Goal: Book appointment/travel/reservation

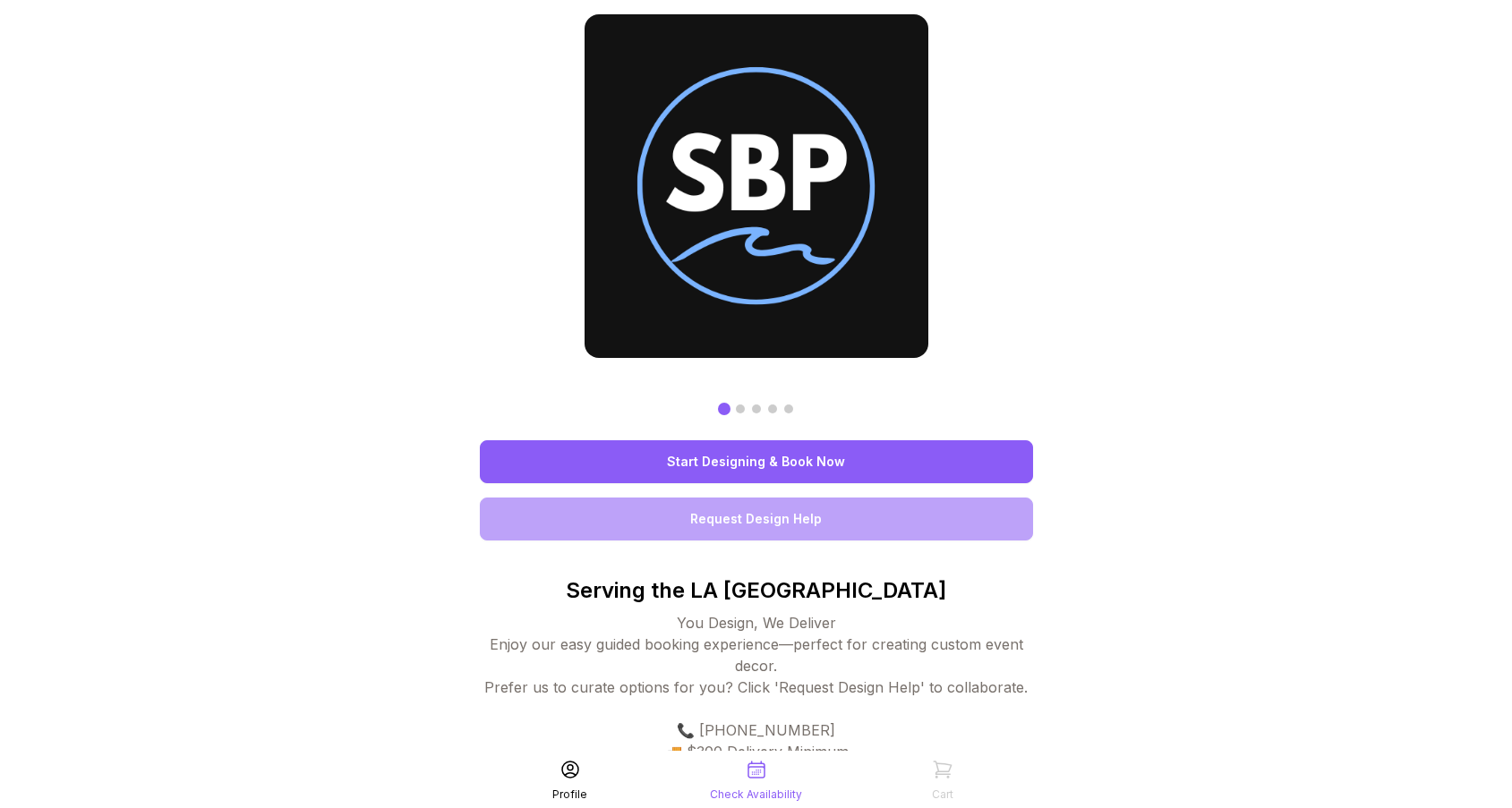
click at [666, 463] on link "Start Designing & Book Now" at bounding box center [756, 462] width 553 height 43
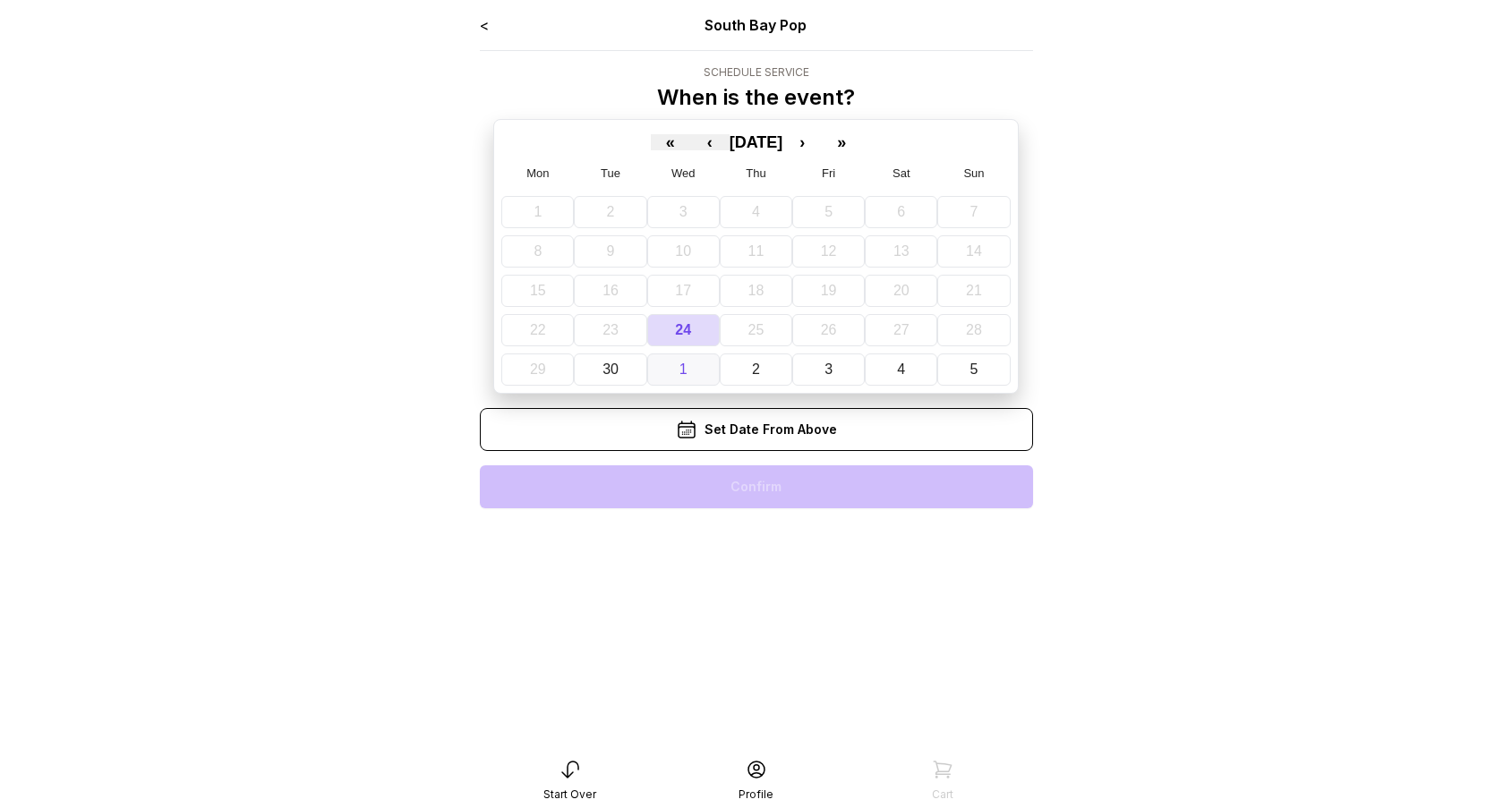
click at [689, 367] on button "1" at bounding box center [684, 369] width 72 height 32
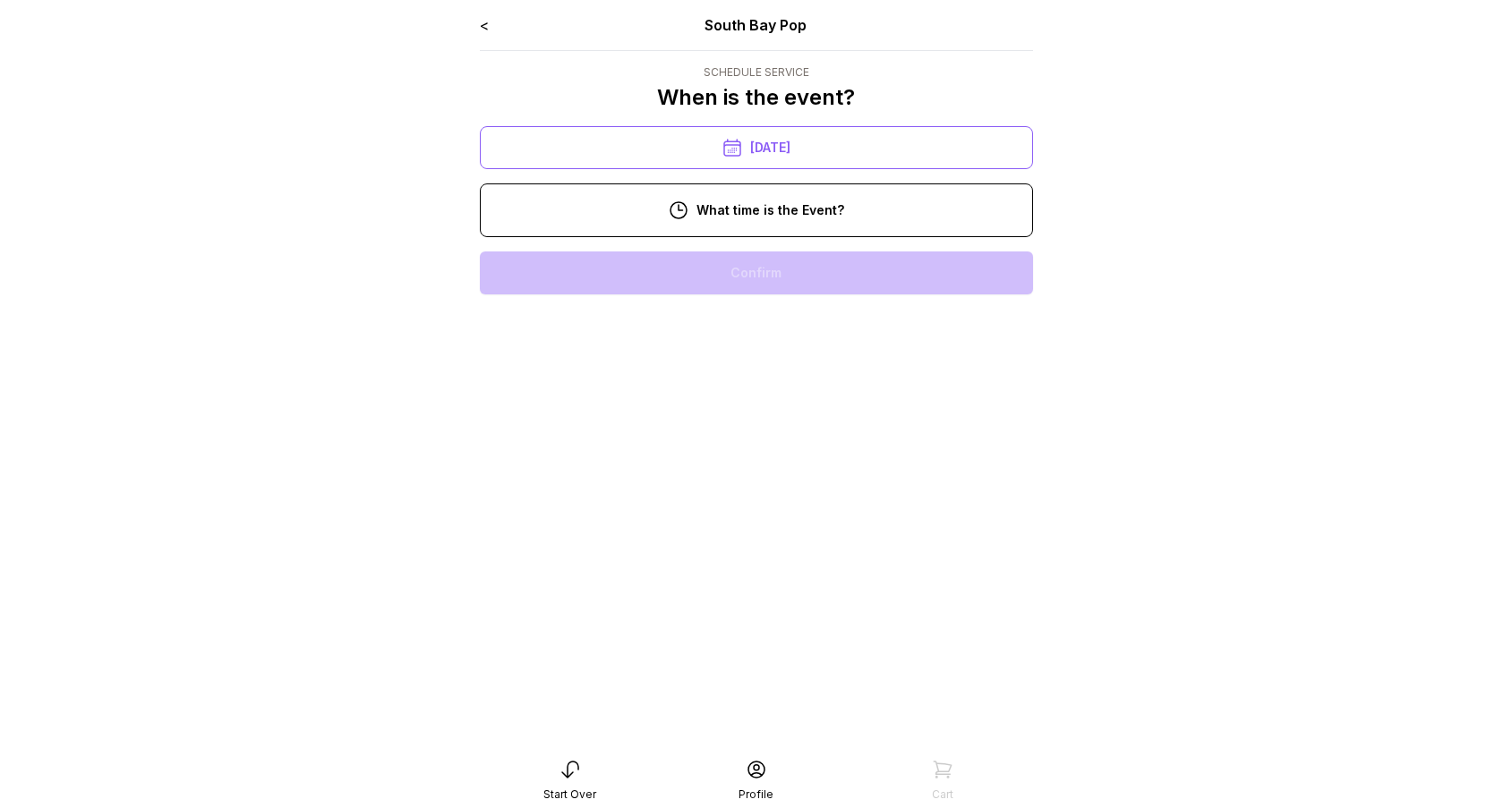
click at [715, 273] on div "10:00 am" at bounding box center [756, 272] width 525 height 43
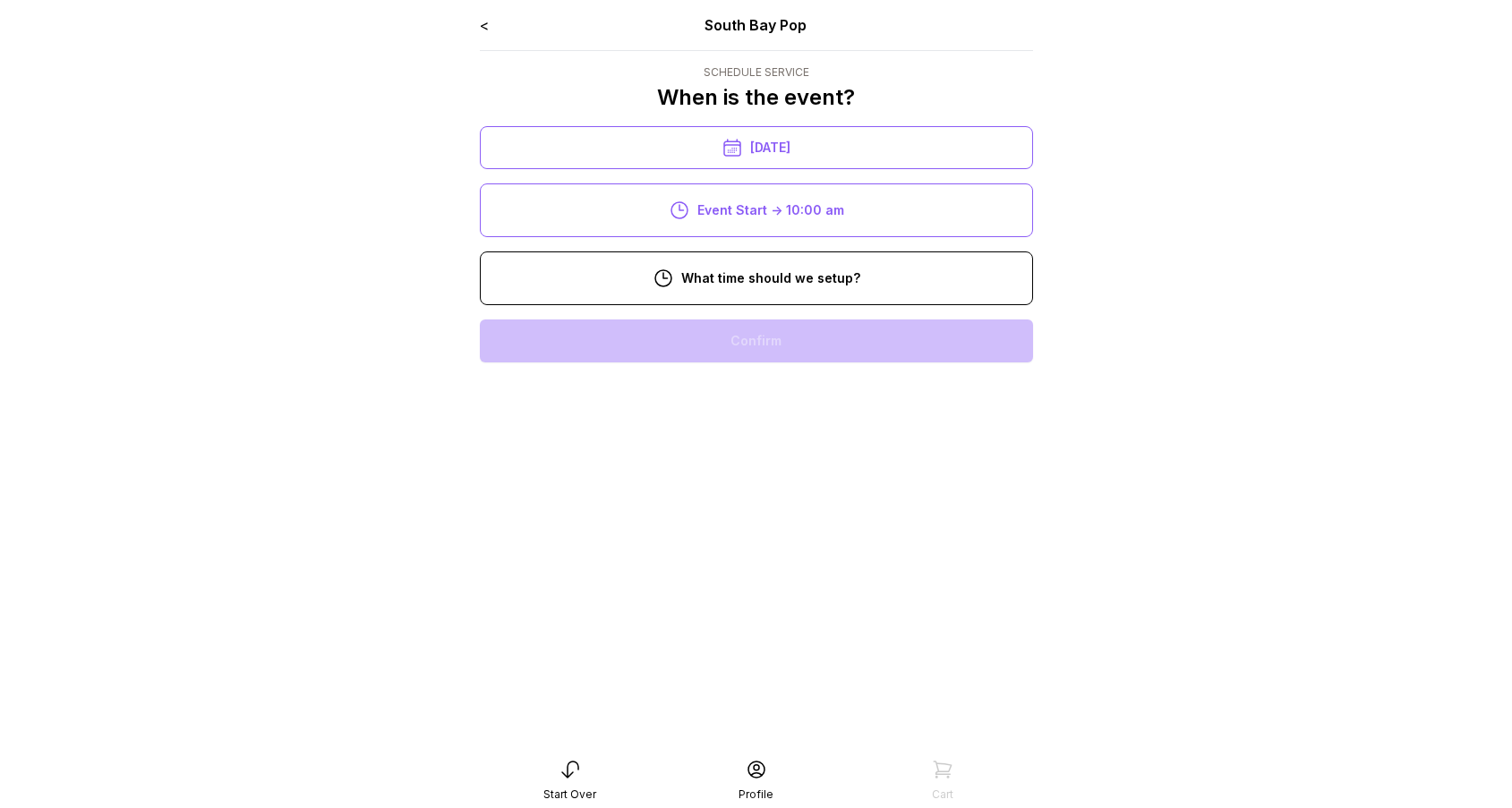
drag, startPoint x: 721, startPoint y: 334, endPoint x: 733, endPoint y: 341, distance: 13.9
click at [722, 334] on div "8:00 am" at bounding box center [756, 341] width 525 height 43
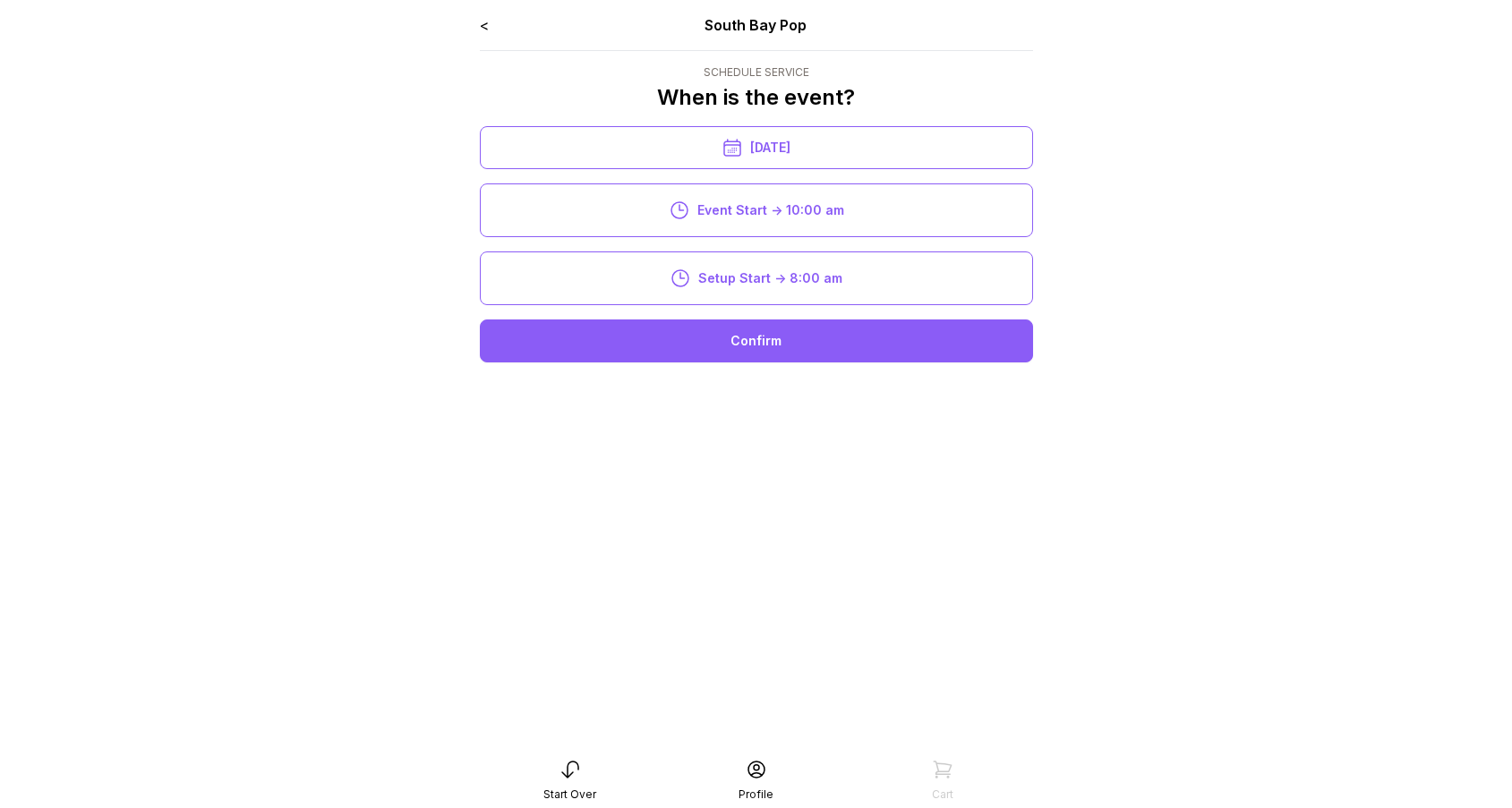
click at [735, 345] on div "Confirm" at bounding box center [756, 341] width 553 height 43
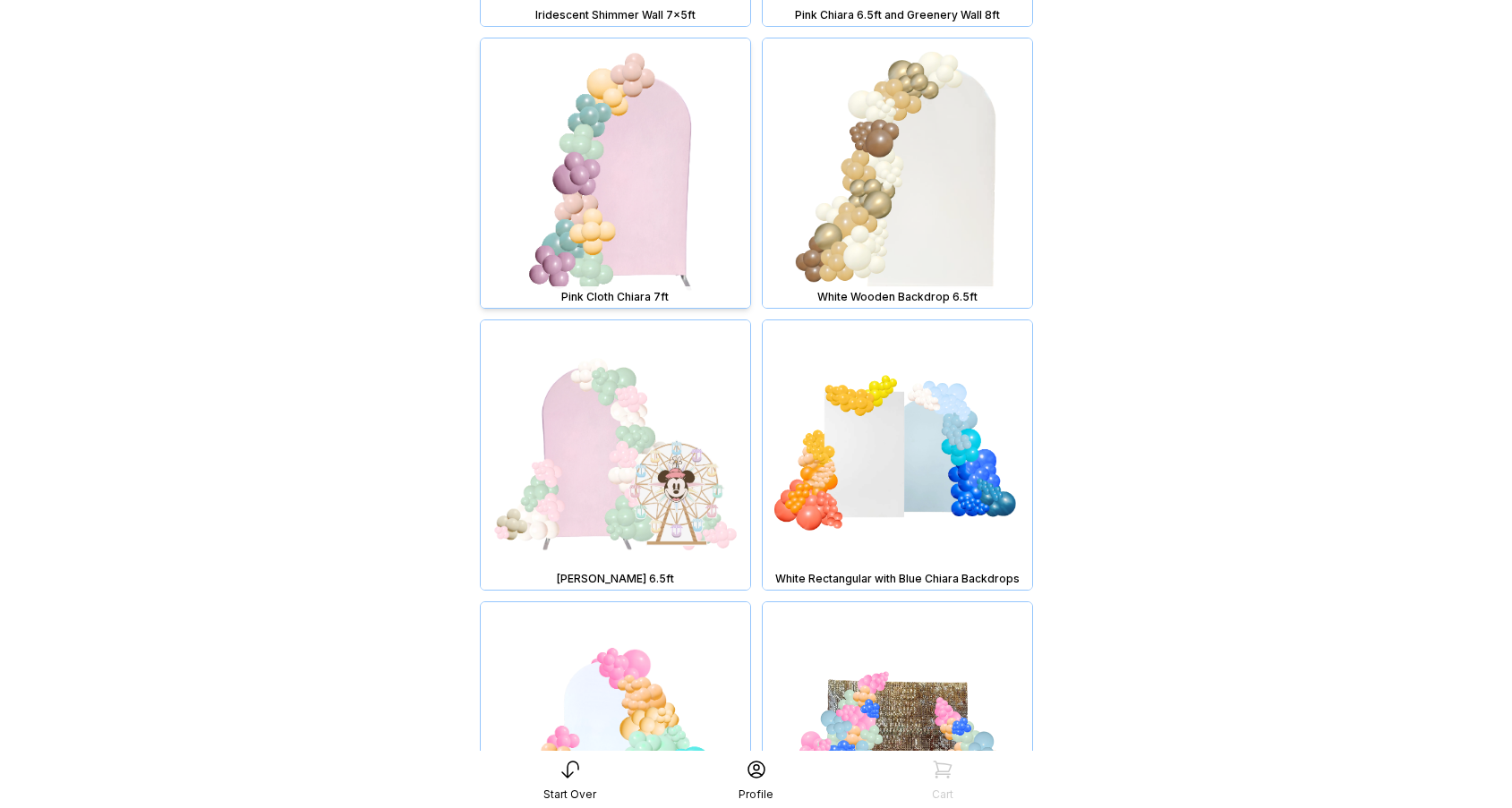
click at [624, 262] on img at bounding box center [615, 172] width 269 height 269
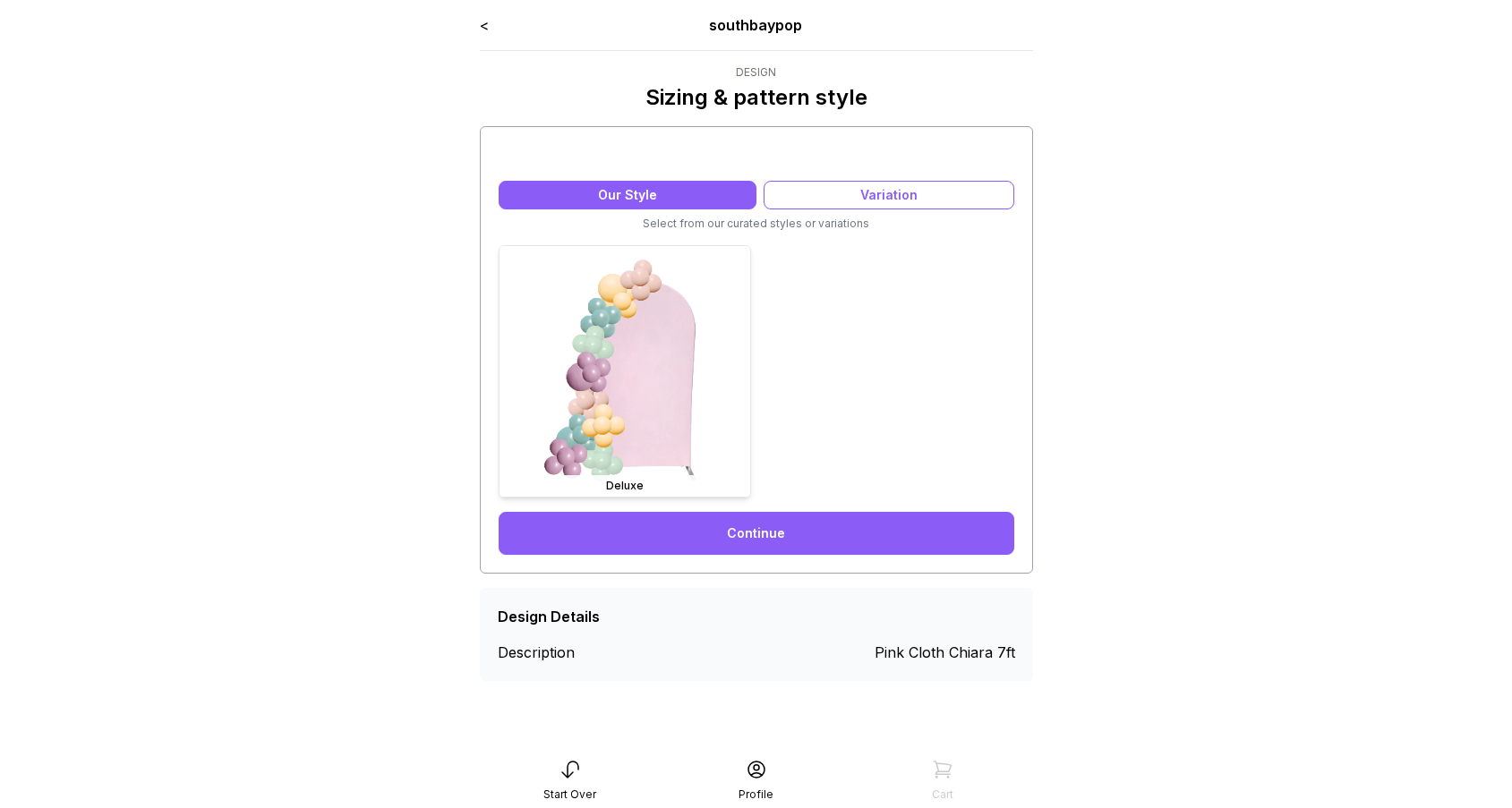
click at [626, 355] on img at bounding box center [625, 371] width 250 height 250
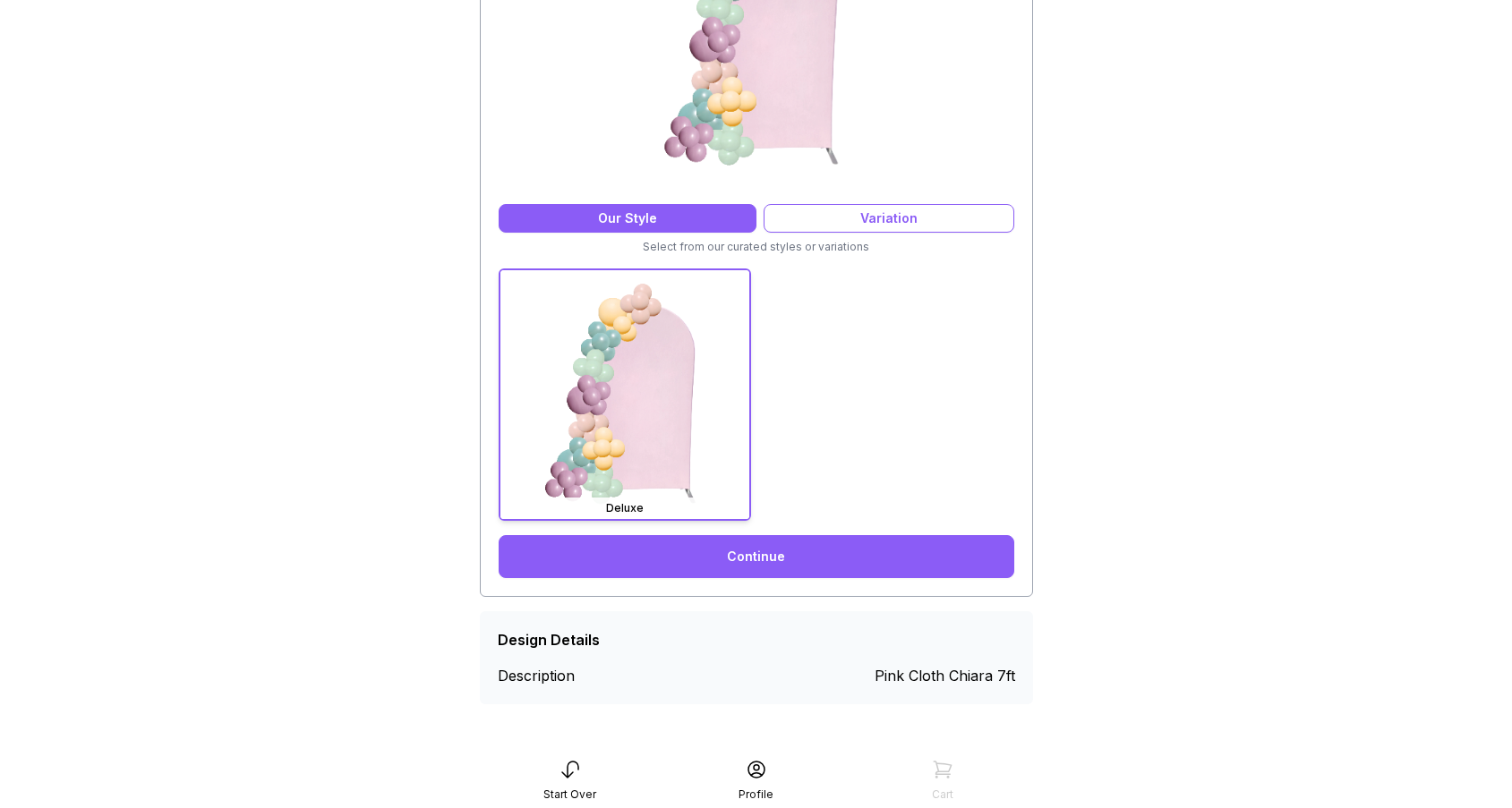
click at [786, 552] on link "Continue" at bounding box center [757, 556] width 516 height 43
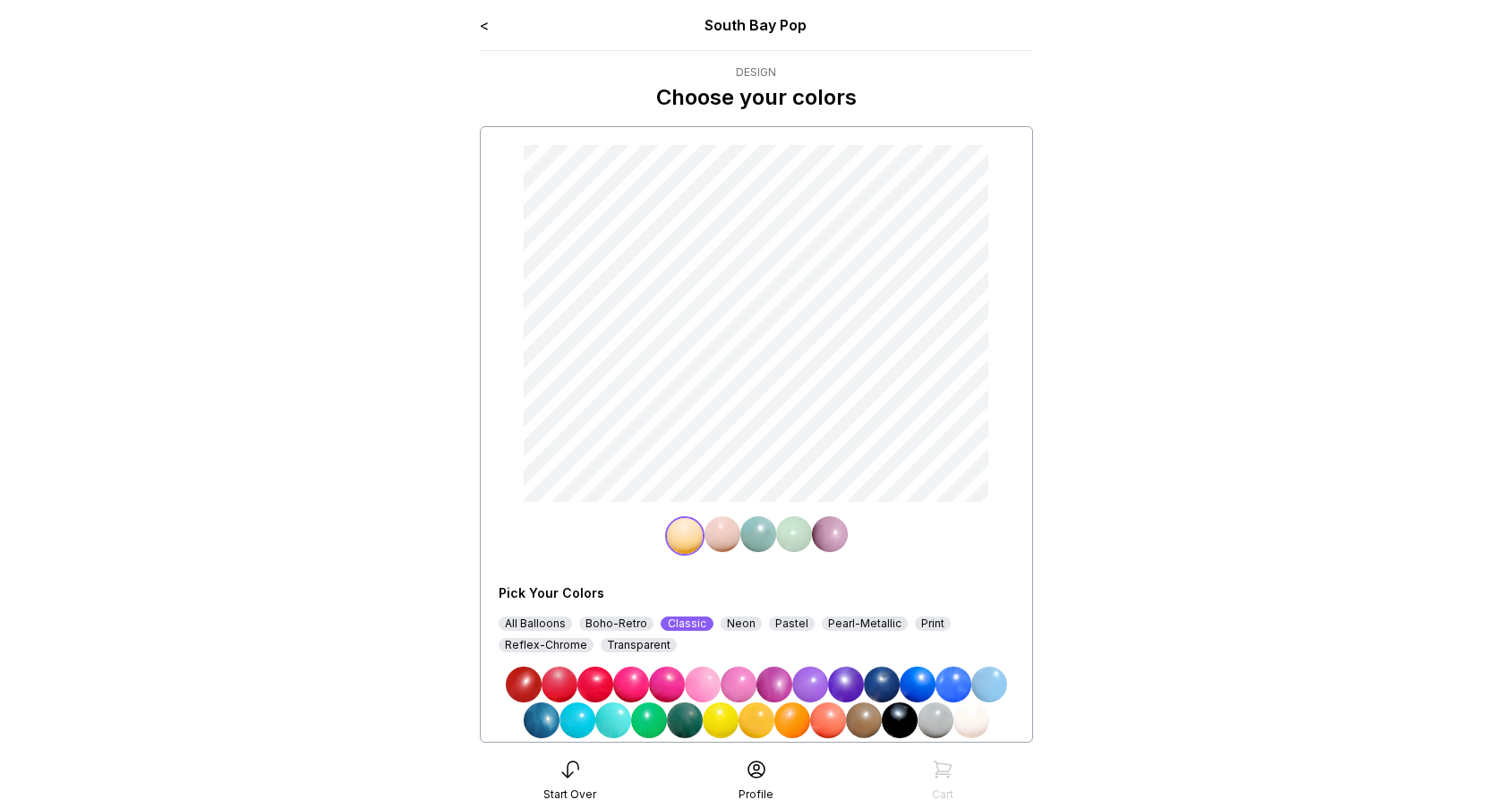
click at [482, 35] on div "<" at bounding box center [484, 25] width 9 height 22
click at [489, 27] on div "< South Bay Pop" at bounding box center [756, 25] width 553 height 22
click at [489, 24] on div "< South Bay Pop" at bounding box center [756, 25] width 553 height 22
click at [487, 25] on link "<" at bounding box center [484, 25] width 9 height 18
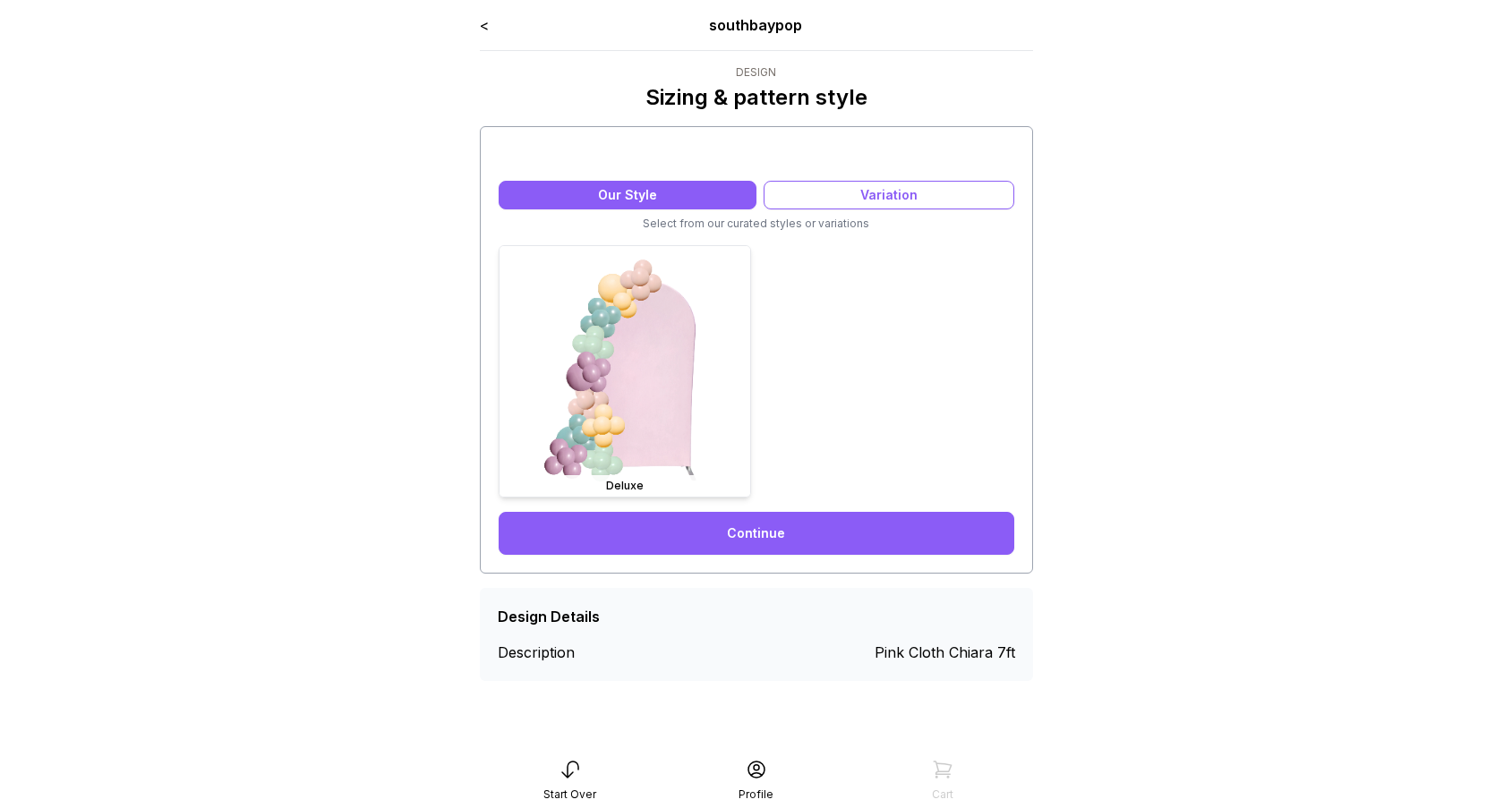
click at [579, 280] on img at bounding box center [625, 371] width 250 height 250
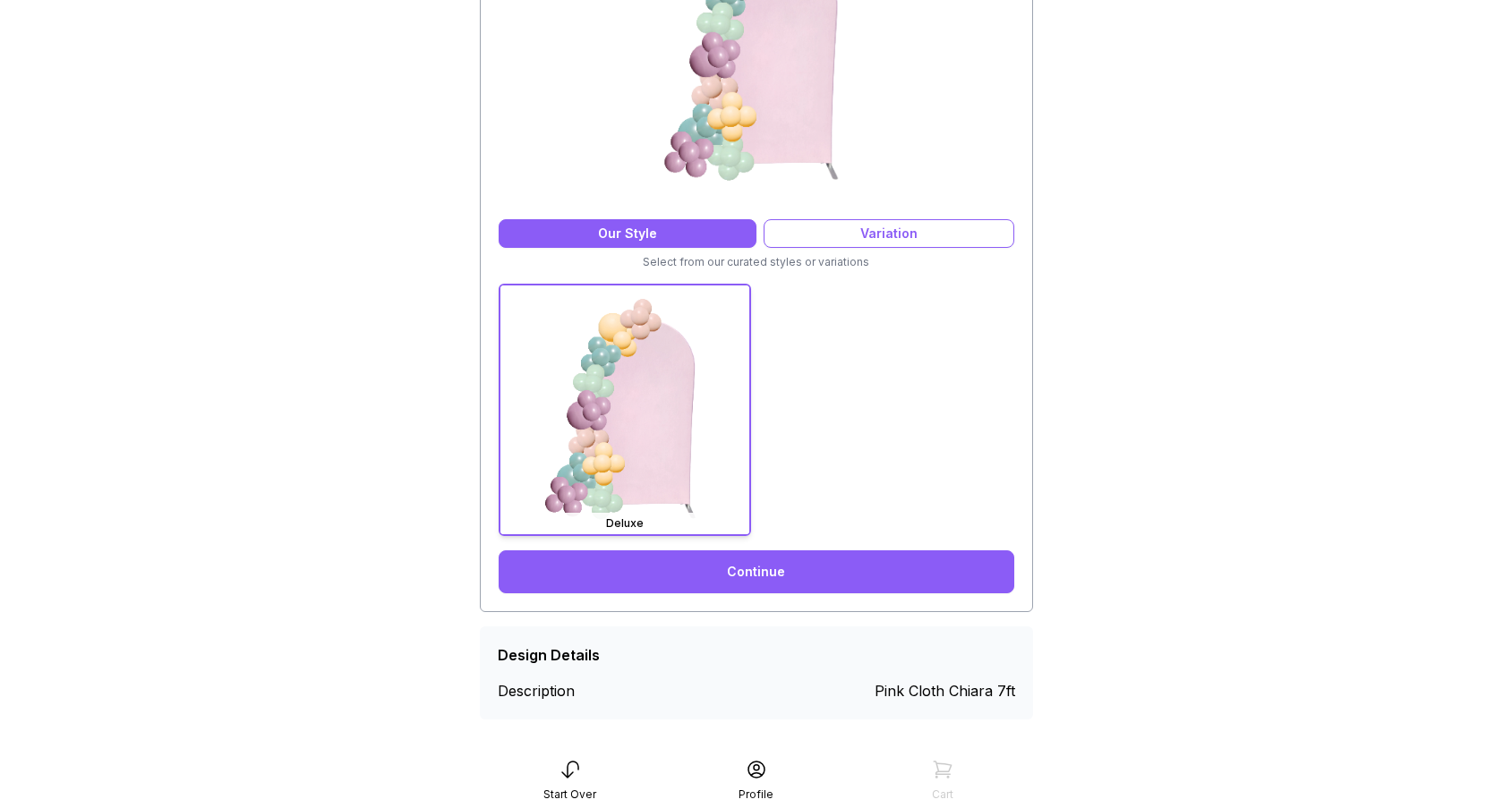
scroll to position [285, 0]
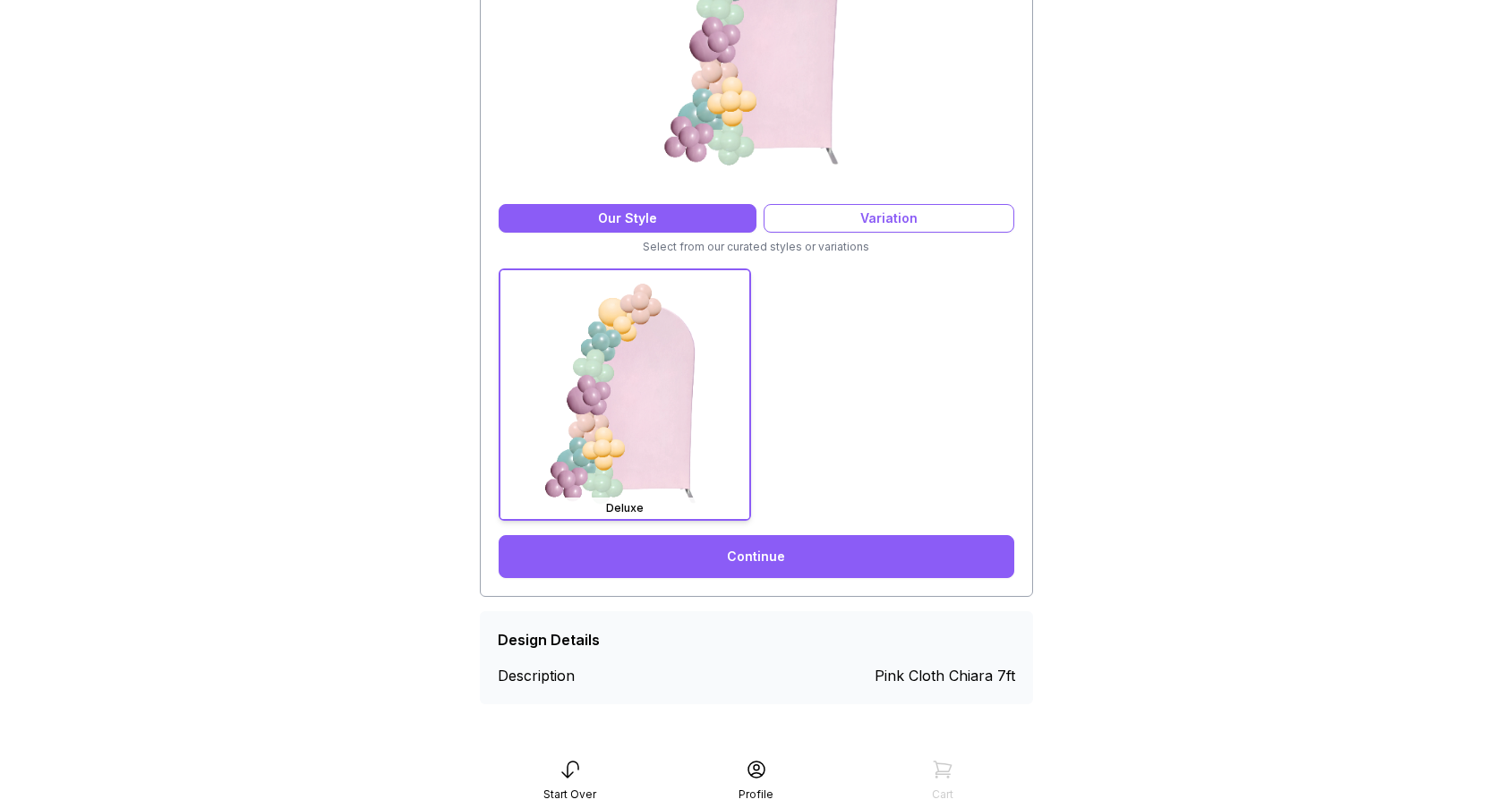
click at [762, 565] on link "Continue" at bounding box center [757, 556] width 516 height 43
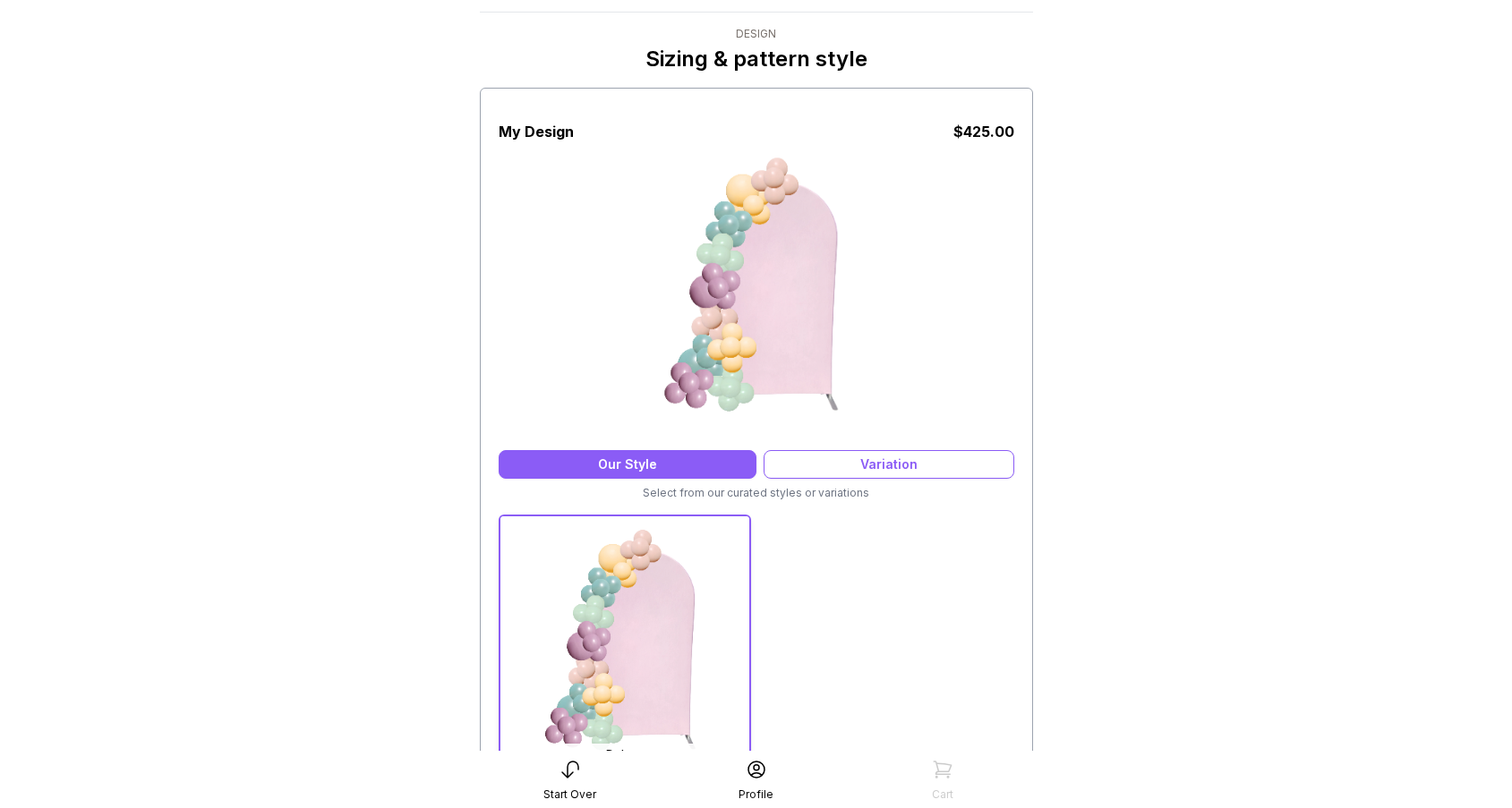
scroll to position [0, 0]
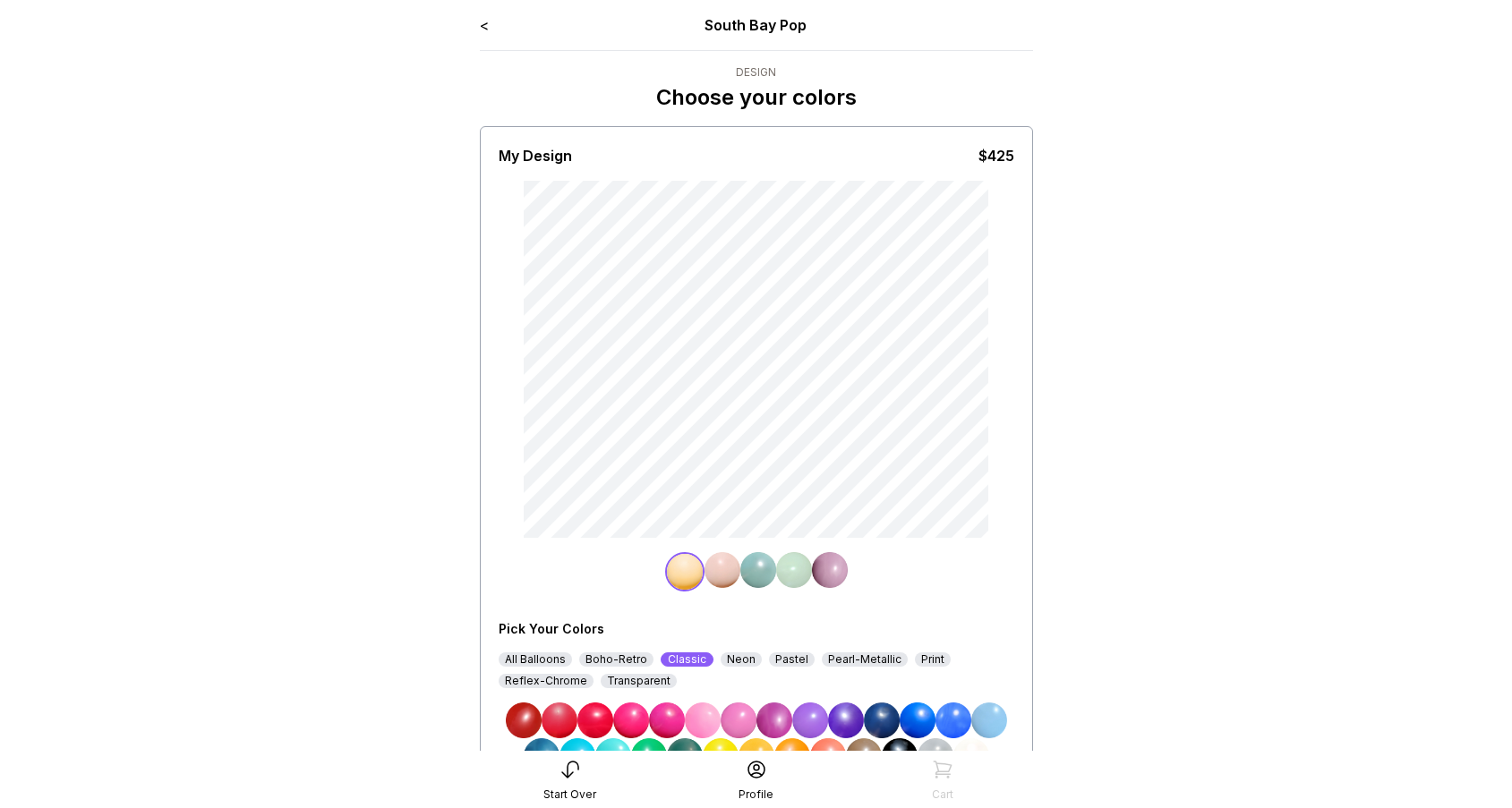
click at [475, 23] on div "< South Bay Pop Design Choose your colors My Design $425 Pick Your Colors All B…" at bounding box center [756, 459] width 582 height 918
click at [483, 23] on link "<" at bounding box center [484, 25] width 9 height 18
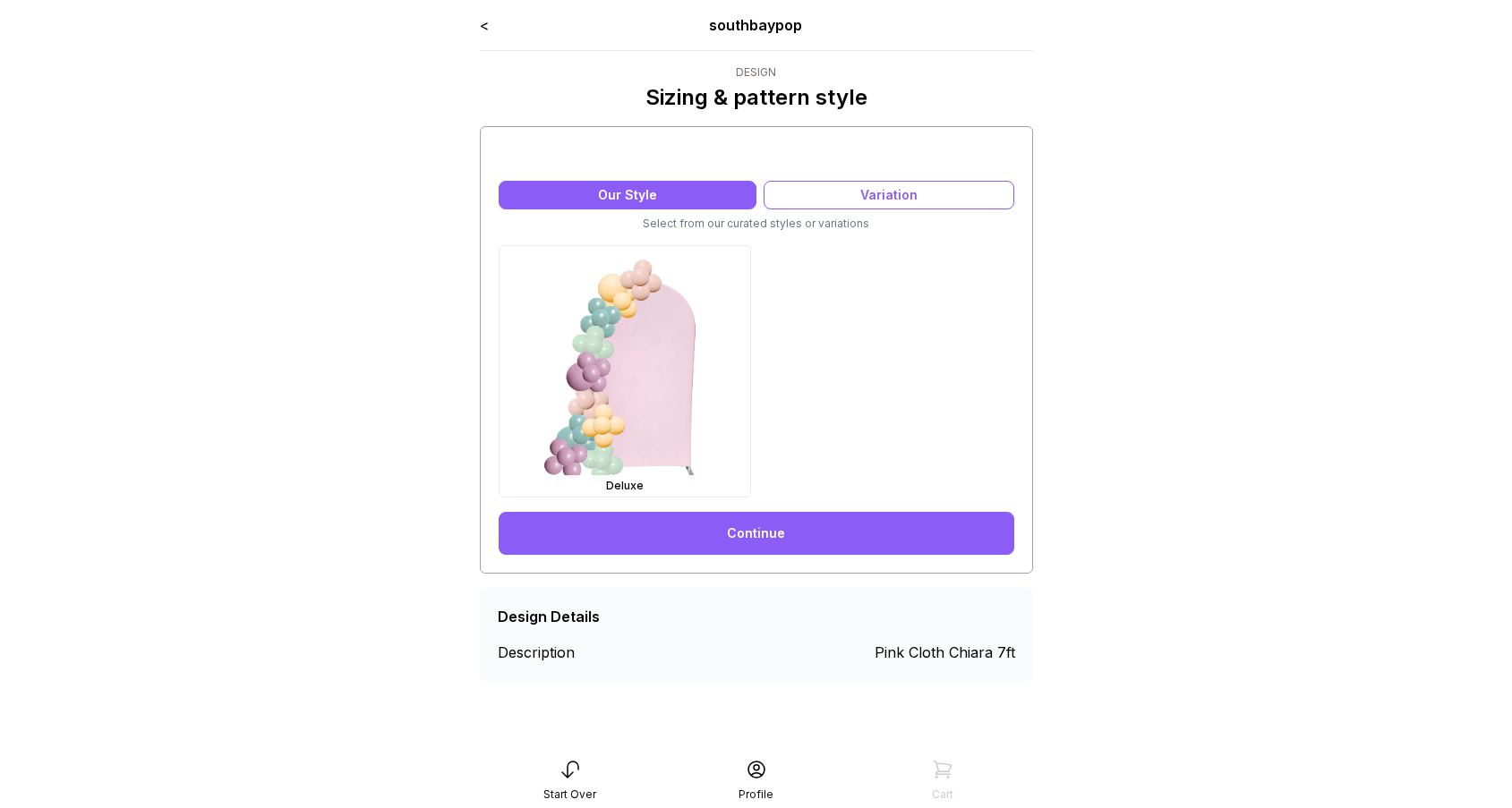
click at [484, 25] on link "<" at bounding box center [484, 25] width 9 height 18
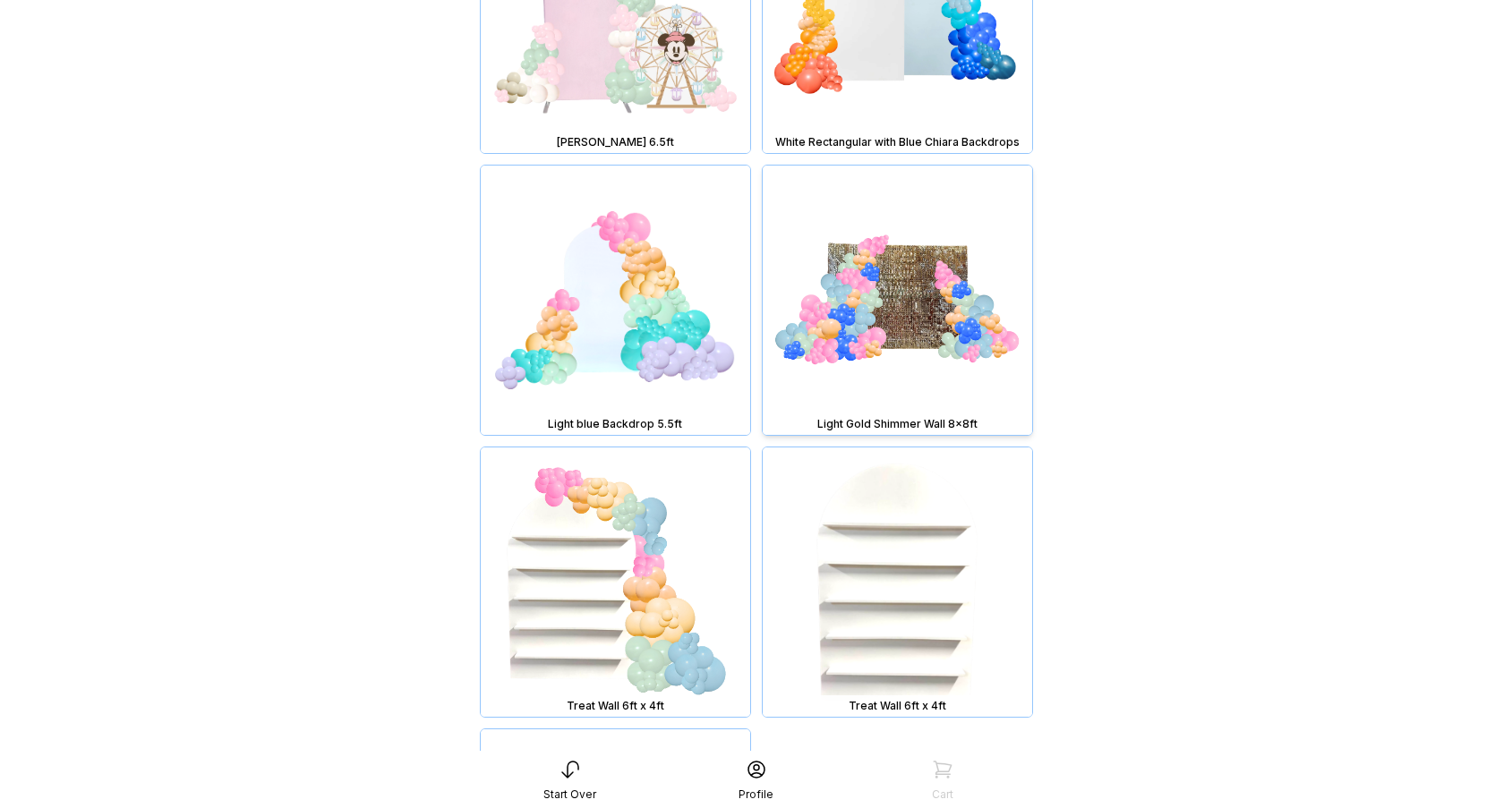
click at [804, 285] on img at bounding box center [897, 300] width 269 height 269
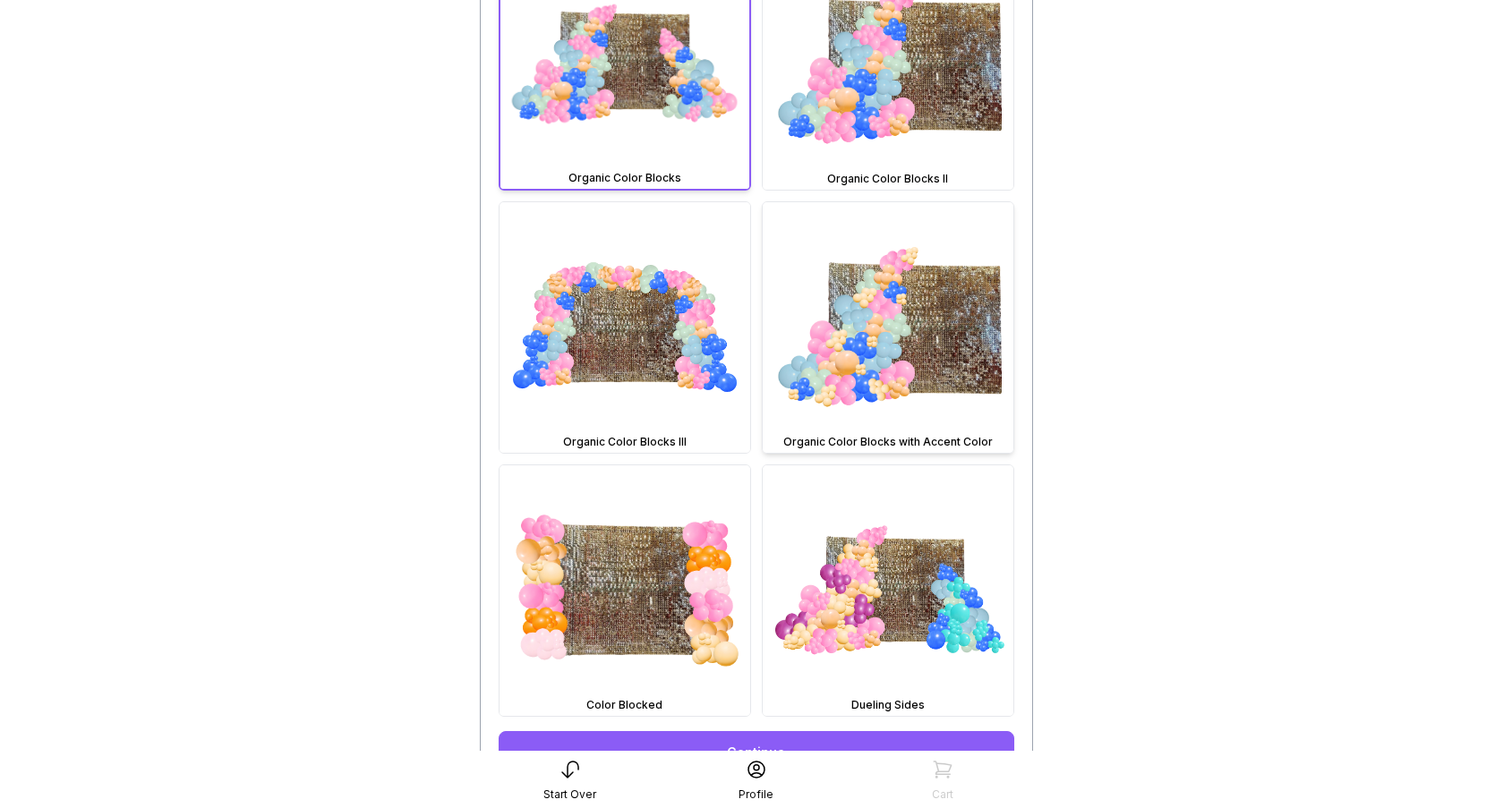
click at [854, 377] on img at bounding box center [887, 326] width 250 height 250
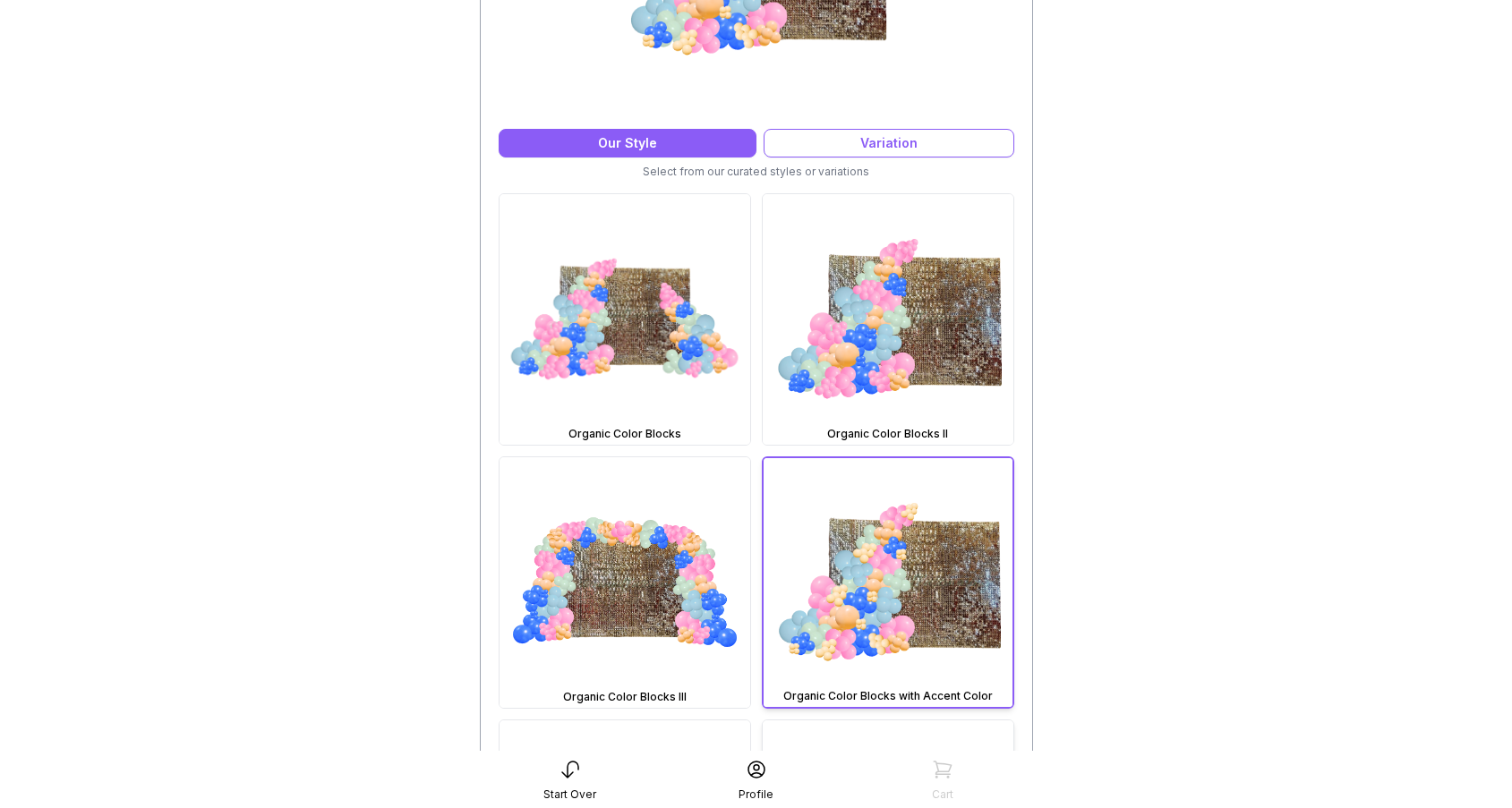
scroll to position [811, 0]
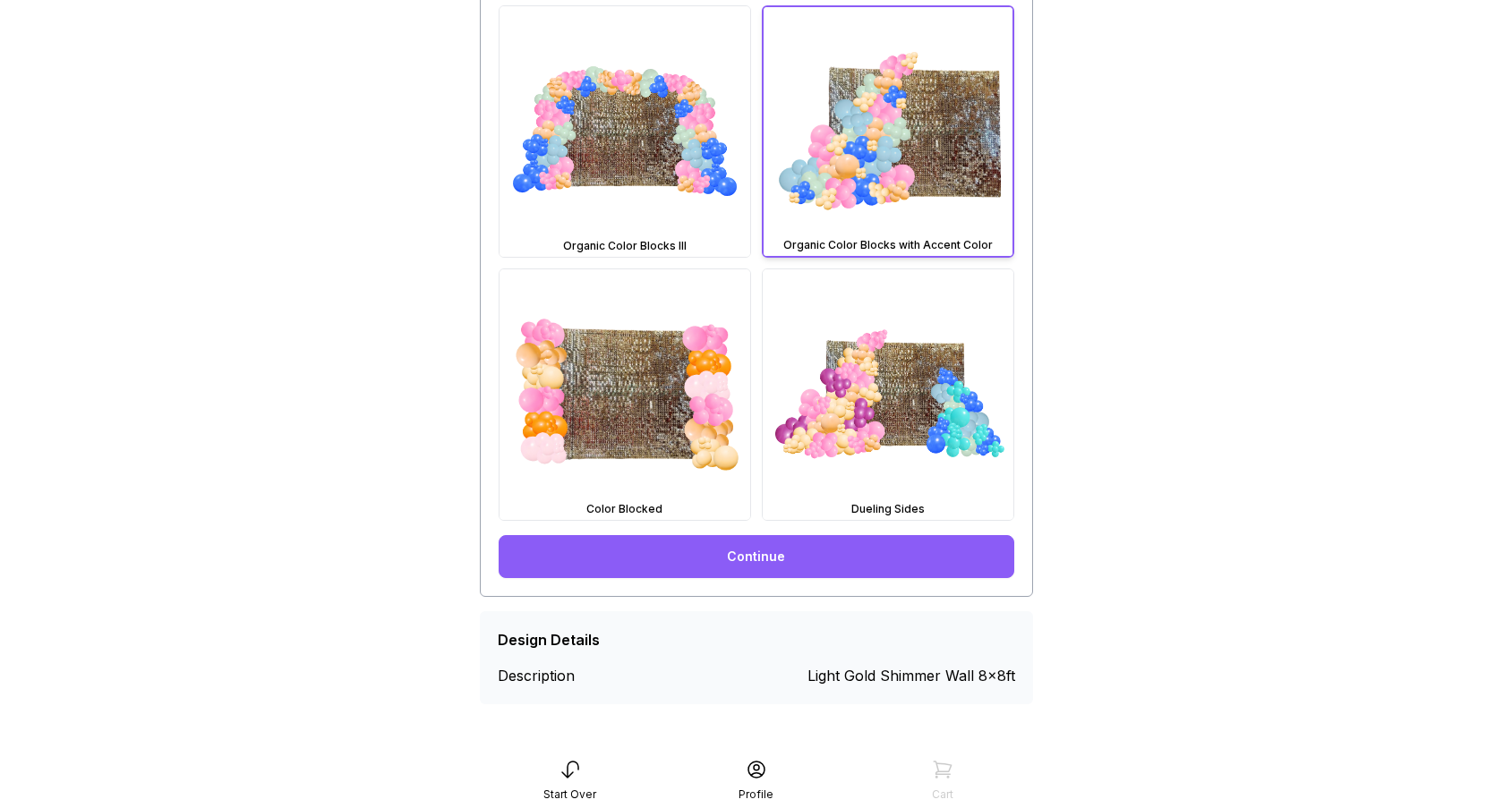
click at [824, 545] on link "Continue" at bounding box center [757, 556] width 516 height 43
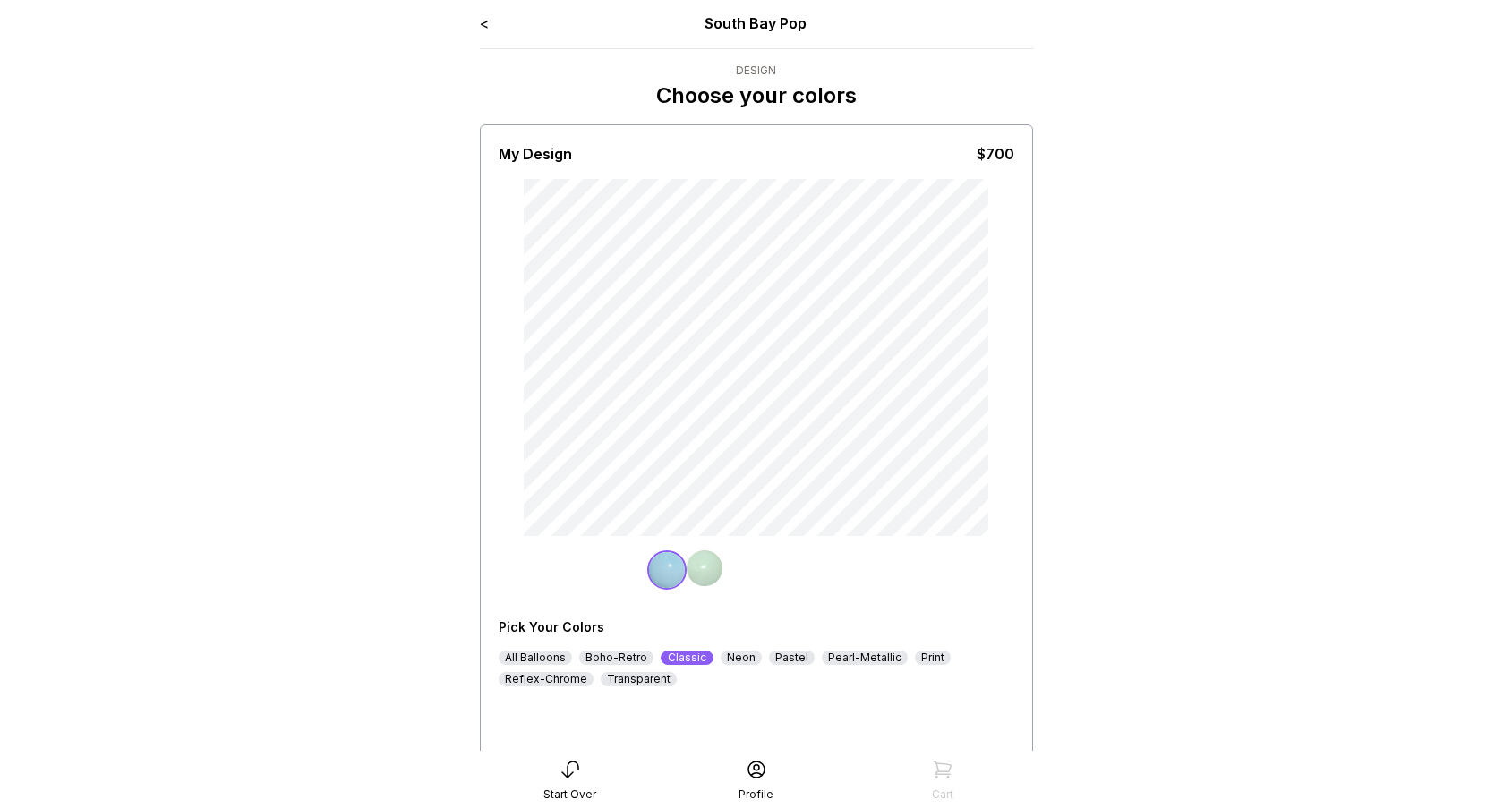
scroll to position [4, 0]
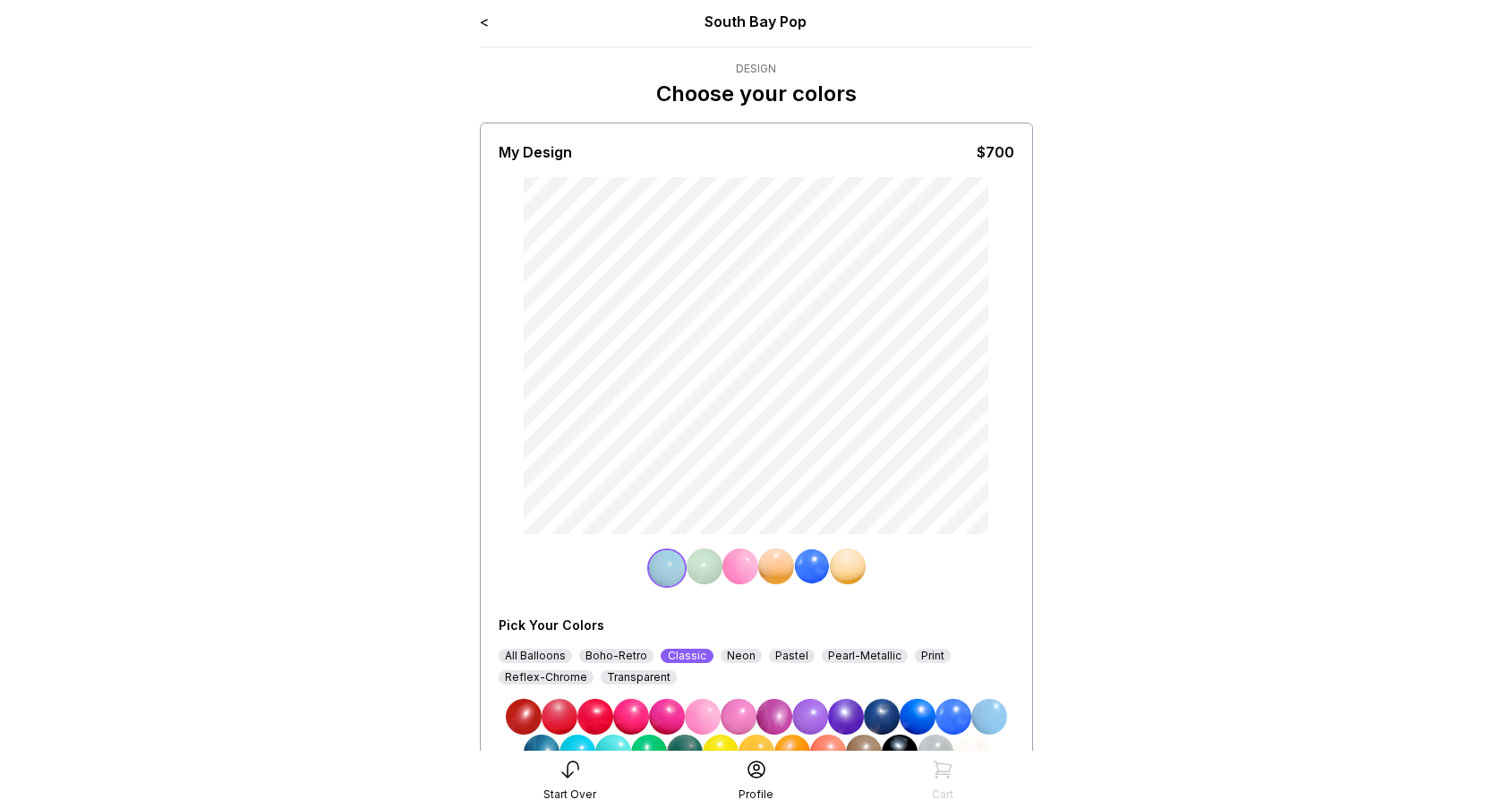
click at [487, 21] on link "<" at bounding box center [484, 21] width 9 height 18
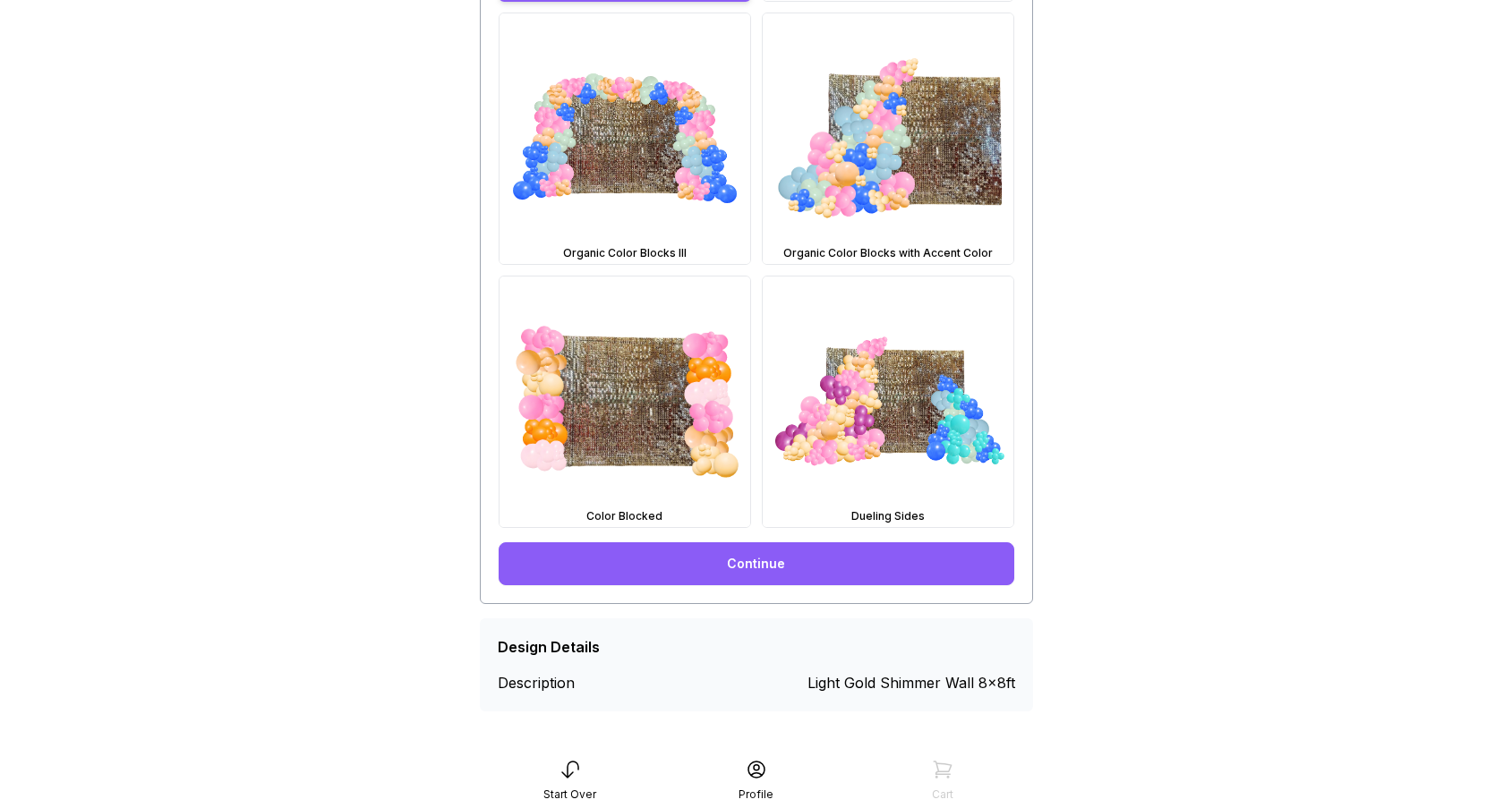
scroll to position [811, 0]
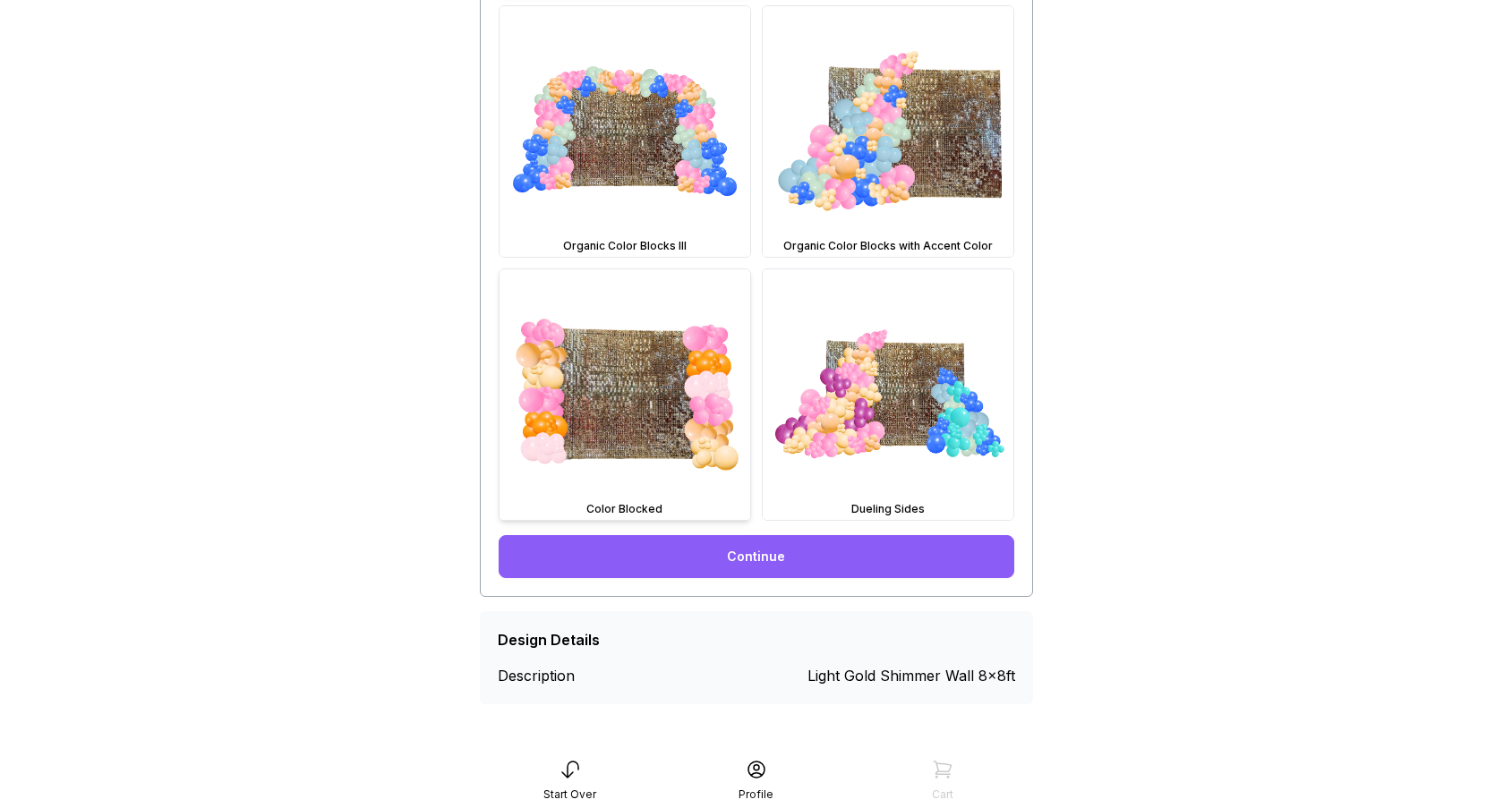
click at [576, 434] on img at bounding box center [625, 394] width 250 height 250
click at [667, 574] on link "Continue" at bounding box center [757, 556] width 516 height 43
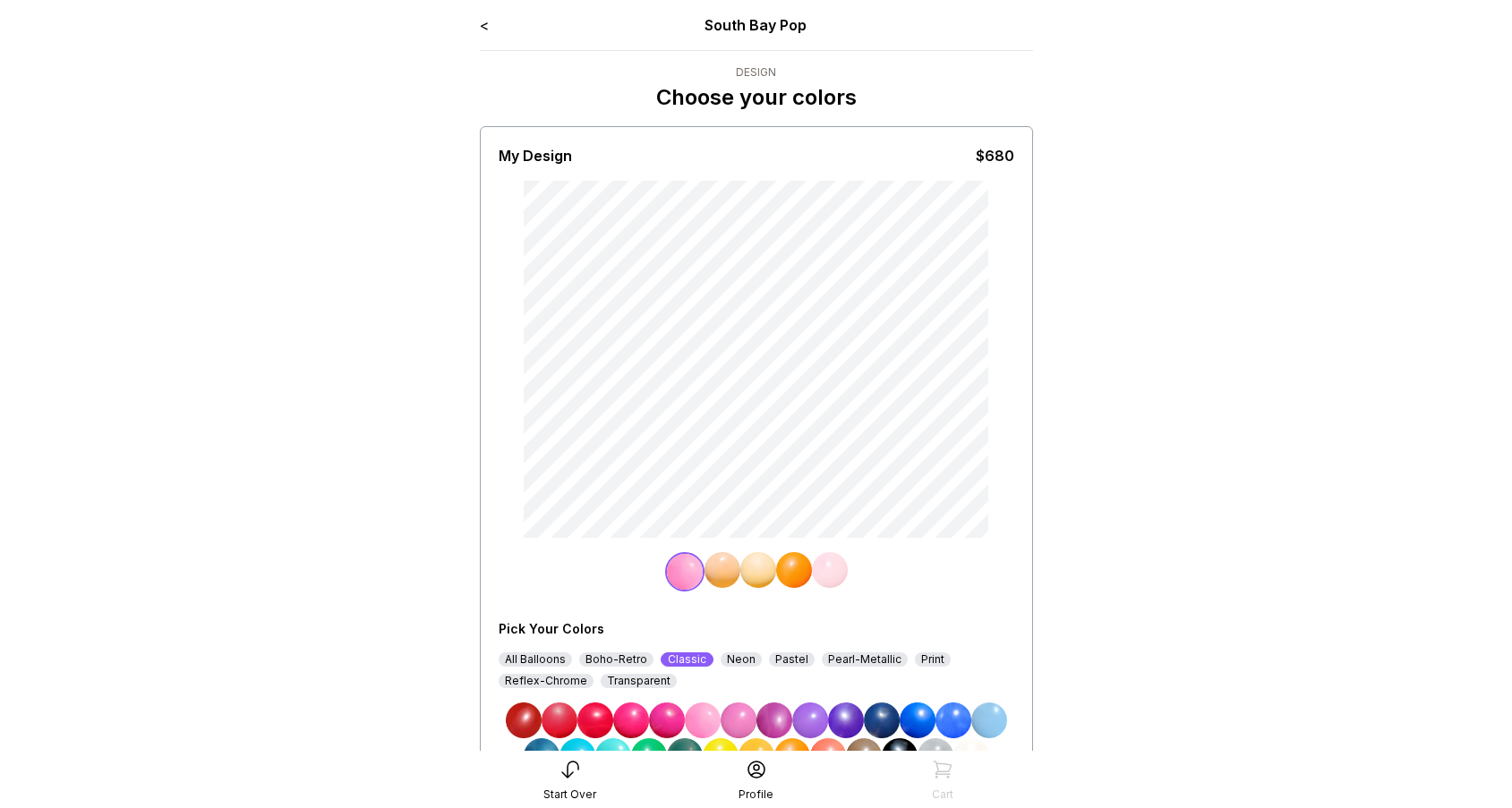
click at [487, 37] on div "< South Bay Pop Design Choose your colors" at bounding box center [756, 63] width 553 height 97
click at [487, 31] on link "<" at bounding box center [484, 25] width 9 height 18
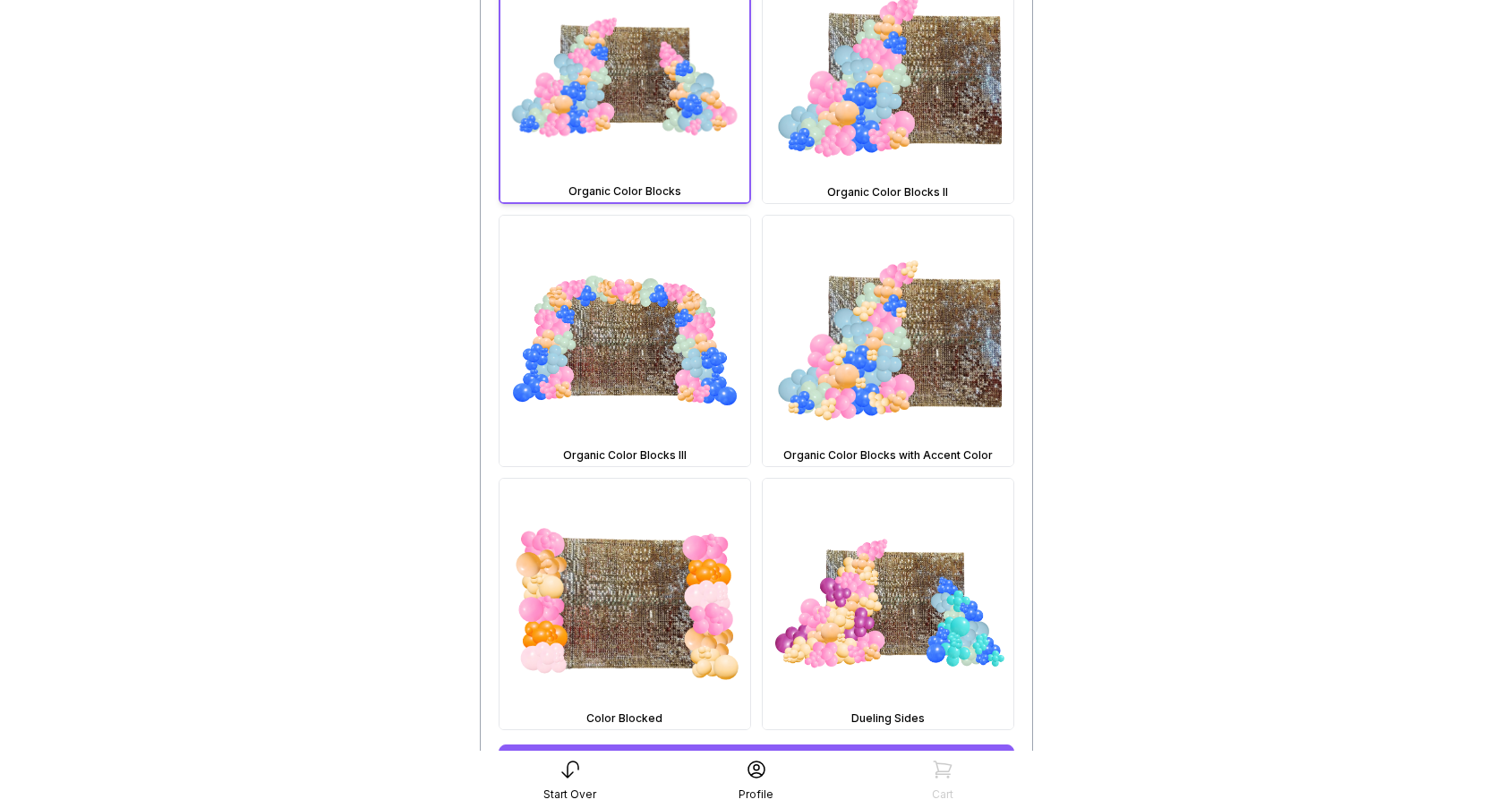
scroll to position [615, 0]
